Goal: Task Accomplishment & Management: Manage account settings

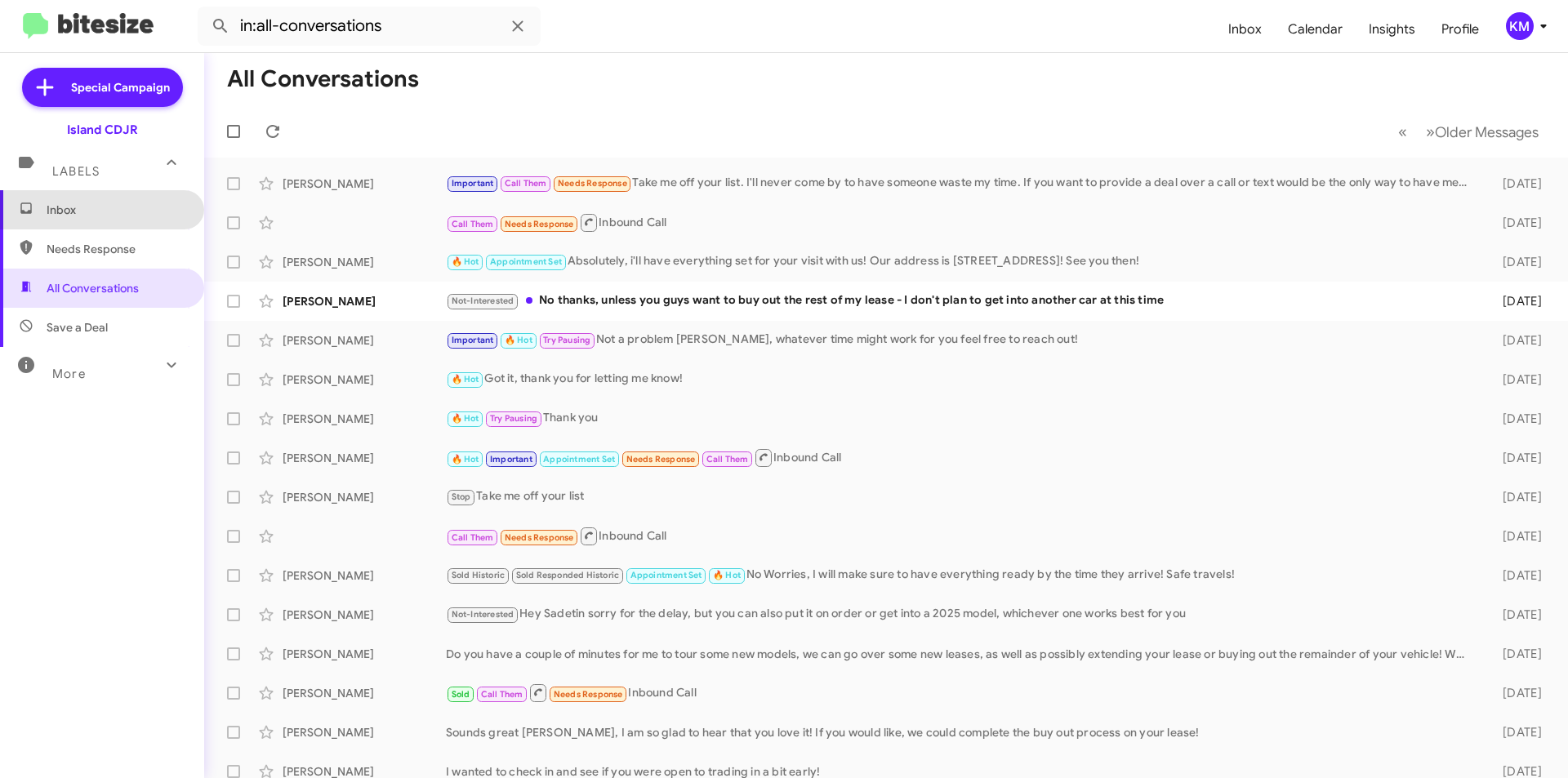
click at [104, 208] on span "Inbox" at bounding box center [116, 209] width 138 height 16
